Goal: Navigation & Orientation: Find specific page/section

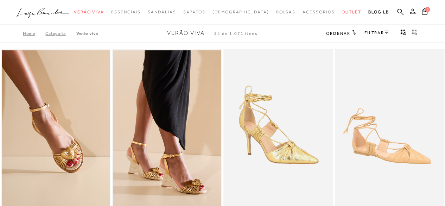
click at [52, 34] on link "Categoria" at bounding box center [60, 33] width 31 height 5
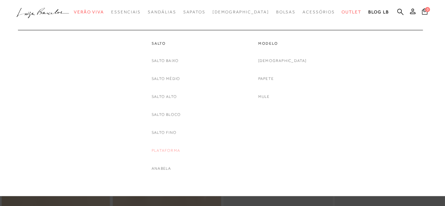
click at [165, 152] on link "Plataforma" at bounding box center [166, 150] width 29 height 7
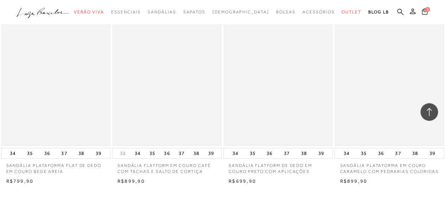
scroll to position [1275, 0]
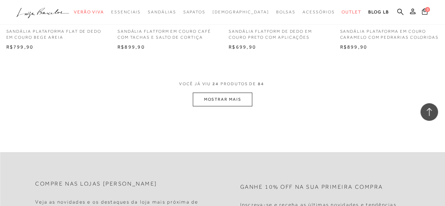
click at [240, 96] on button "MOSTRAR MAIS" at bounding box center [222, 100] width 59 height 14
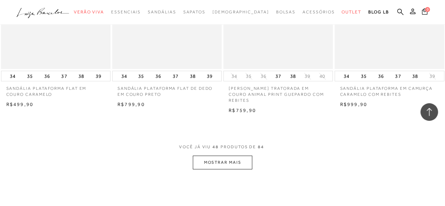
scroll to position [2520, 0]
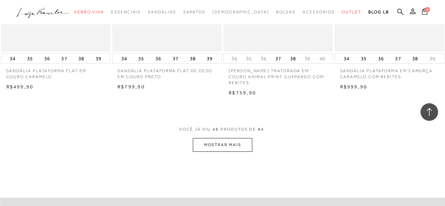
click at [210, 138] on button "MOSTRAR MAIS" at bounding box center [222, 145] width 59 height 14
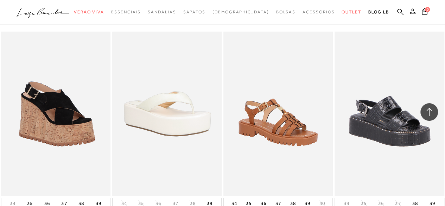
scroll to position [3775, 0]
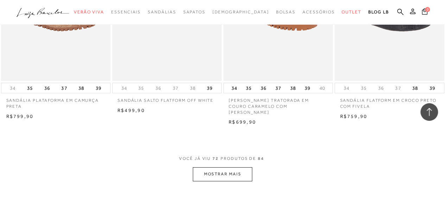
click at [209, 167] on button "MOSTRAR MAIS" at bounding box center [222, 174] width 59 height 14
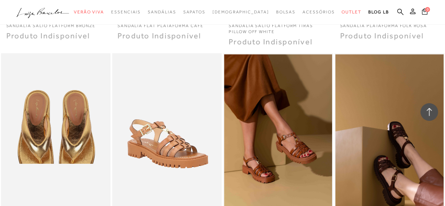
scroll to position [4426, 0]
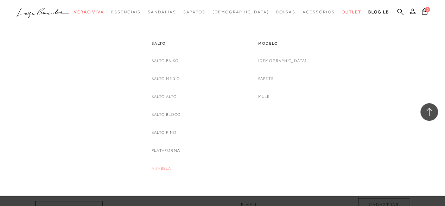
click at [160, 166] on link "Anabela" at bounding box center [161, 168] width 19 height 7
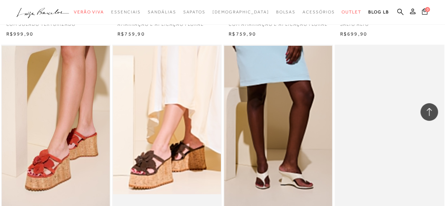
scroll to position [1283, 0]
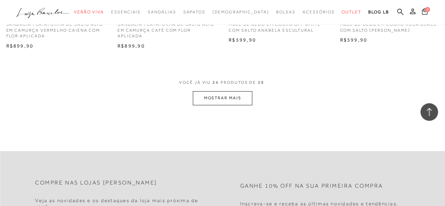
click at [223, 105] on button "MOSTRAR MAIS" at bounding box center [222, 98] width 59 height 14
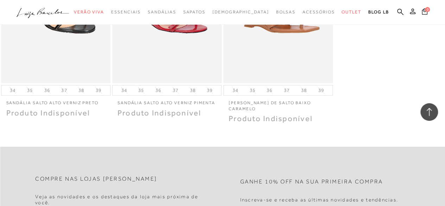
scroll to position [2134, 0]
